Goal: Information Seeking & Learning: Learn about a topic

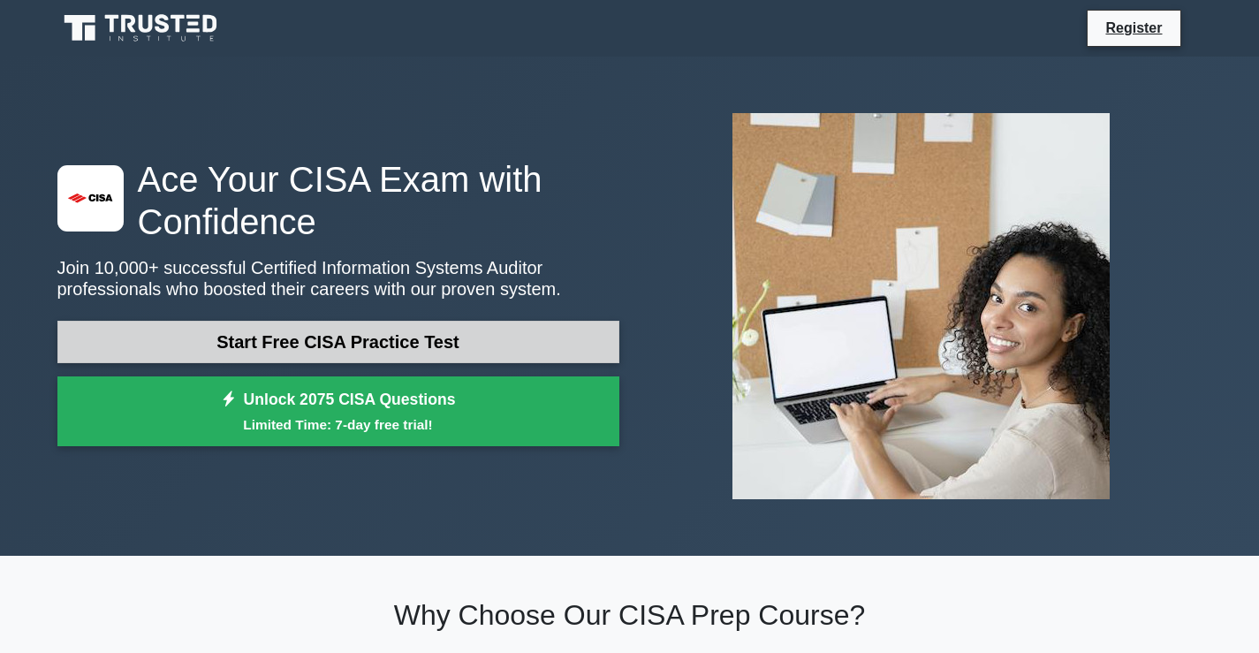
click at [454, 354] on link "Start Free CISA Practice Test" at bounding box center [338, 342] width 562 height 42
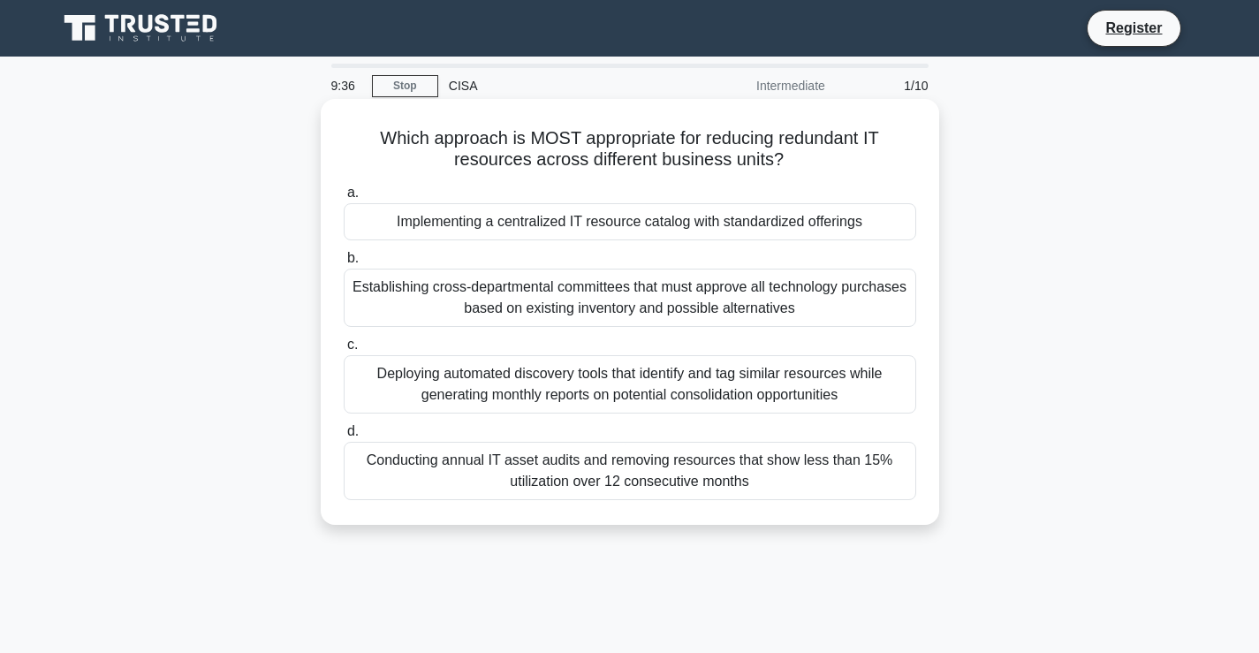
click at [648, 486] on div "Conducting annual IT asset audits and removing resources that show less than 15…" at bounding box center [630, 471] width 573 height 58
click at [344, 437] on input "d. Conducting annual IT asset audits and removing resources that show less than…" at bounding box center [344, 431] width 0 height 11
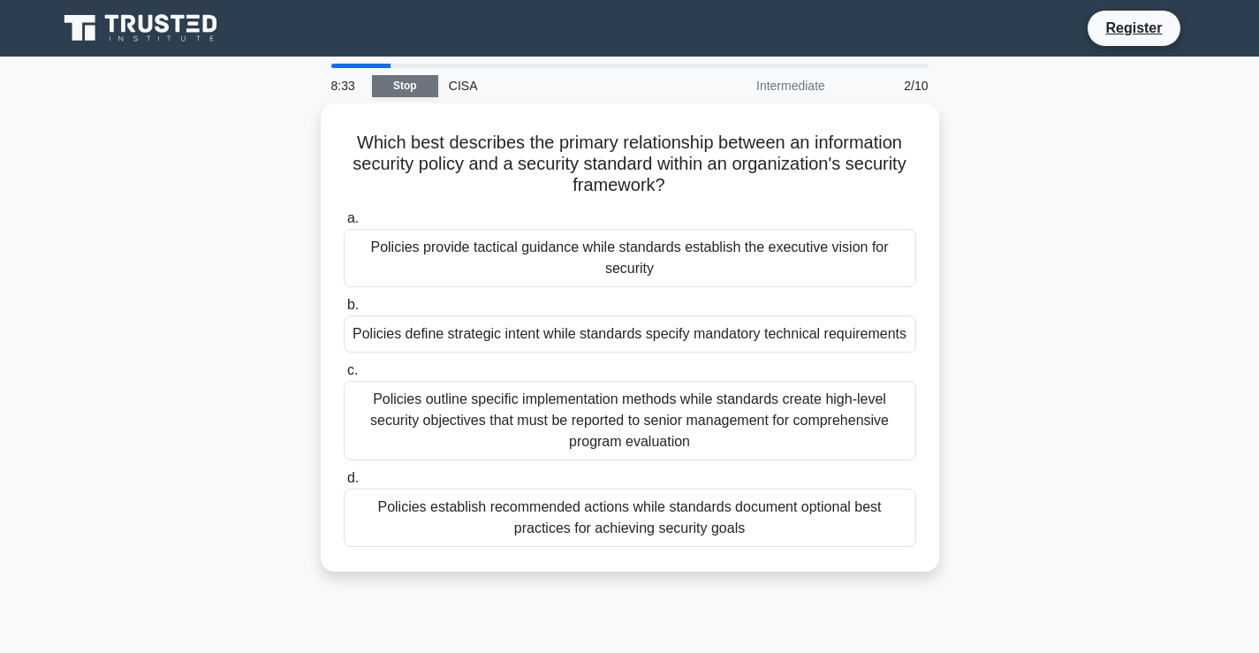
click at [376, 82] on link "Stop" at bounding box center [405, 86] width 66 height 22
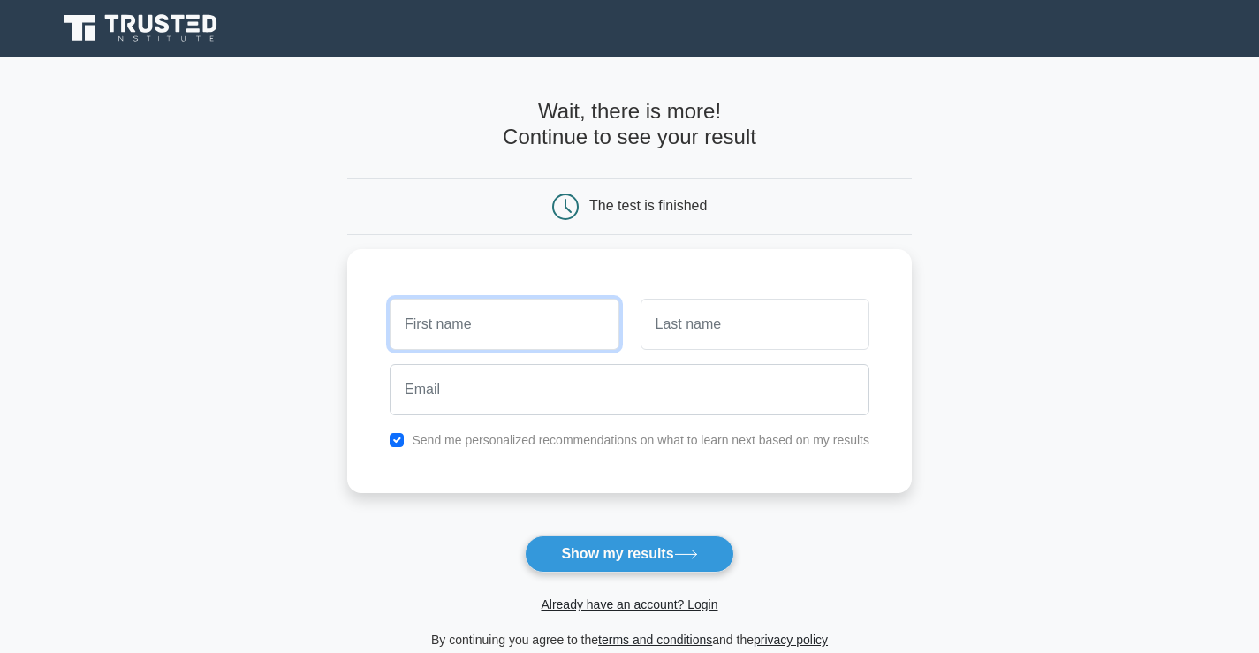
click at [525, 536] on button "Show my results" at bounding box center [629, 554] width 209 height 37
